Goal: Check status: Check status

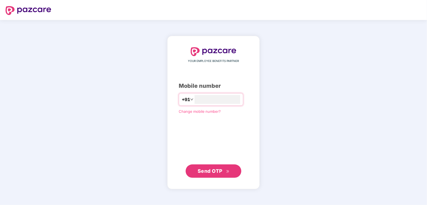
type input "**********"
click at [219, 173] on span "Send OTP" at bounding box center [210, 171] width 25 height 6
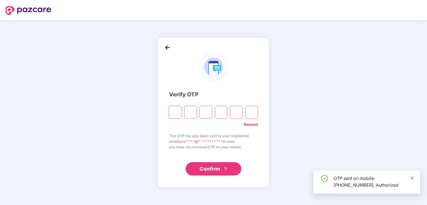
click at [414, 180] on icon "close" at bounding box center [412, 179] width 4 height 4
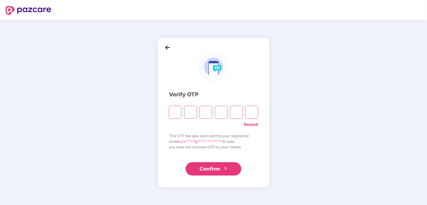
click at [174, 112] on input "Please enter verification code. Digit 1" at bounding box center [175, 112] width 13 height 13
click at [173, 112] on input "Please enter verification code. Digit 1" at bounding box center [175, 112] width 13 height 13
type input "*"
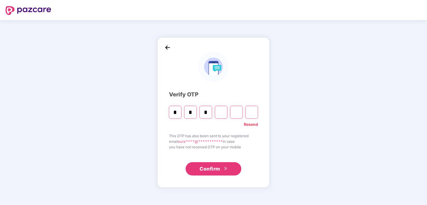
type input "*"
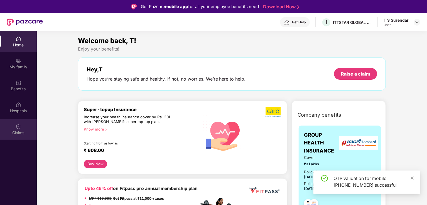
click at [18, 131] on div "Claims" at bounding box center [18, 133] width 37 height 6
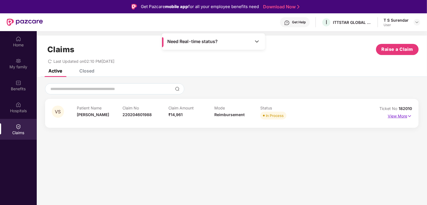
click at [399, 116] on p "View More" at bounding box center [400, 116] width 24 height 8
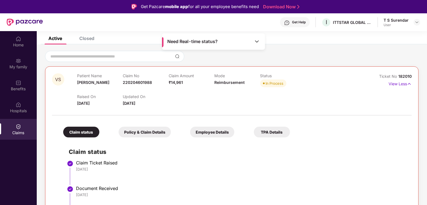
scroll to position [23, 0]
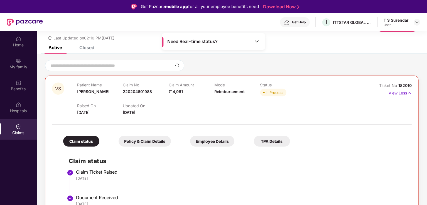
click at [301, 25] on div "Get Help" at bounding box center [295, 22] width 30 height 10
click at [145, 140] on div "Policy & Claim Details" at bounding box center [145, 141] width 52 height 11
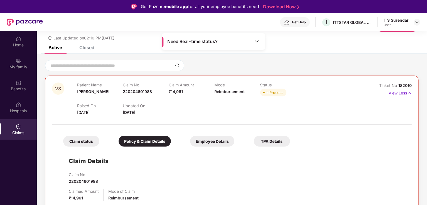
click at [213, 146] on div "Employee Details" at bounding box center [212, 141] width 44 height 11
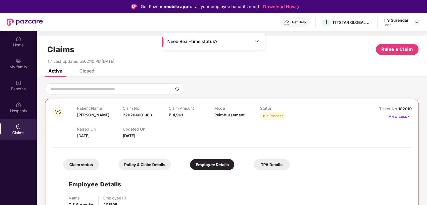
scroll to position [0, 0]
click at [222, 114] on span "Reimbursement" at bounding box center [229, 115] width 30 height 5
click at [300, 21] on div "Get Help" at bounding box center [299, 22] width 14 height 4
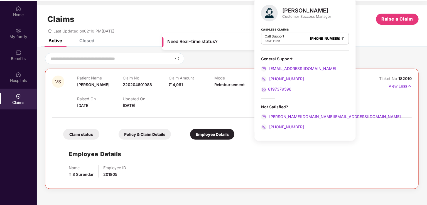
scroll to position [31, 0]
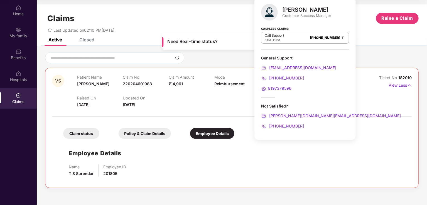
click at [297, 176] on div "Name T S Surendar Employee ID 201805" at bounding box center [237, 171] width 337 height 12
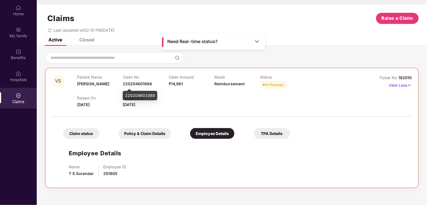
click at [125, 84] on span "220204601988" at bounding box center [137, 84] width 29 height 5
click at [144, 84] on span "220204601988" at bounding box center [137, 84] width 29 height 5
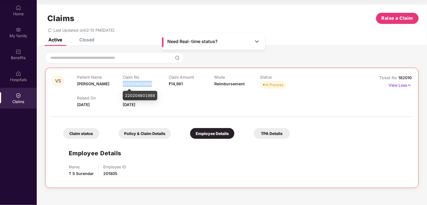
click at [142, 85] on span "220204601988" at bounding box center [137, 84] width 29 height 5
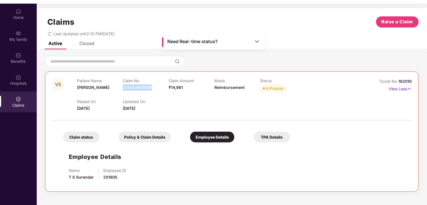
scroll to position [28, 0]
click at [80, 135] on div "Claim status" at bounding box center [81, 137] width 36 height 11
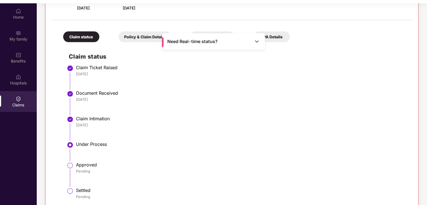
scroll to position [107, 0]
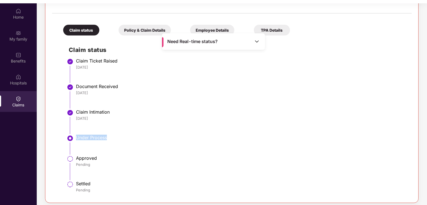
drag, startPoint x: 77, startPoint y: 138, endPoint x: 117, endPoint y: 139, distance: 39.8
click at [117, 139] on div "Under Process" at bounding box center [241, 138] width 330 height 6
click at [90, 138] on div "Under Process" at bounding box center [241, 138] width 330 height 6
drag, startPoint x: 76, startPoint y: 137, endPoint x: 105, endPoint y: 136, distance: 29.2
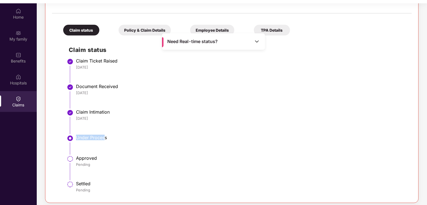
click at [105, 137] on li "Under Process" at bounding box center [237, 147] width 337 height 21
click at [105, 136] on div "Under Process" at bounding box center [241, 138] width 330 height 6
click at [81, 139] on div "Under Process" at bounding box center [241, 138] width 330 height 6
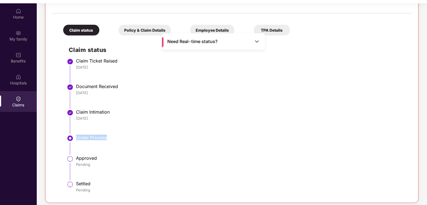
click at [81, 139] on div "Under Process" at bounding box center [241, 138] width 330 height 6
click at [259, 40] on div "Need Real-time status?" at bounding box center [213, 41] width 103 height 16
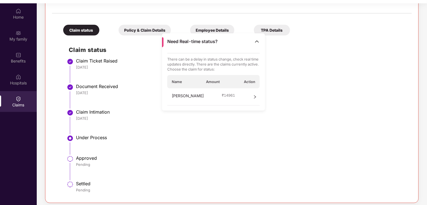
click at [258, 42] on img at bounding box center [257, 42] width 6 height 6
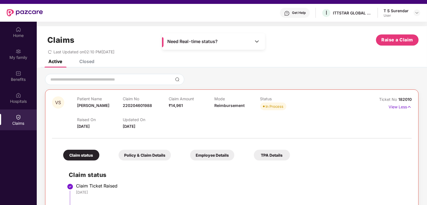
scroll to position [0, 0]
